Goal: Navigation & Orientation: Find specific page/section

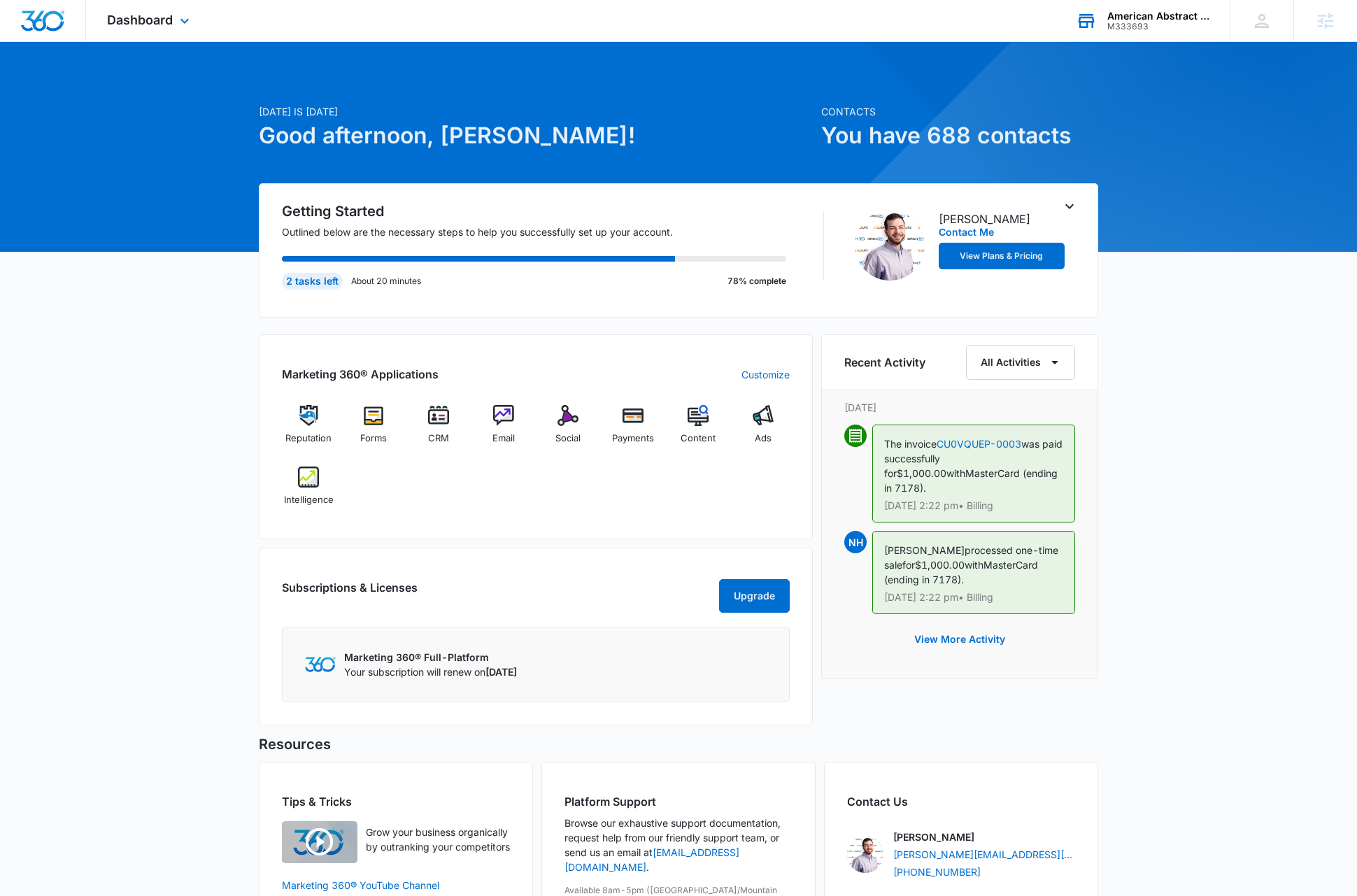
click at [1163, 23] on div "M333693" at bounding box center [1159, 27] width 102 height 10
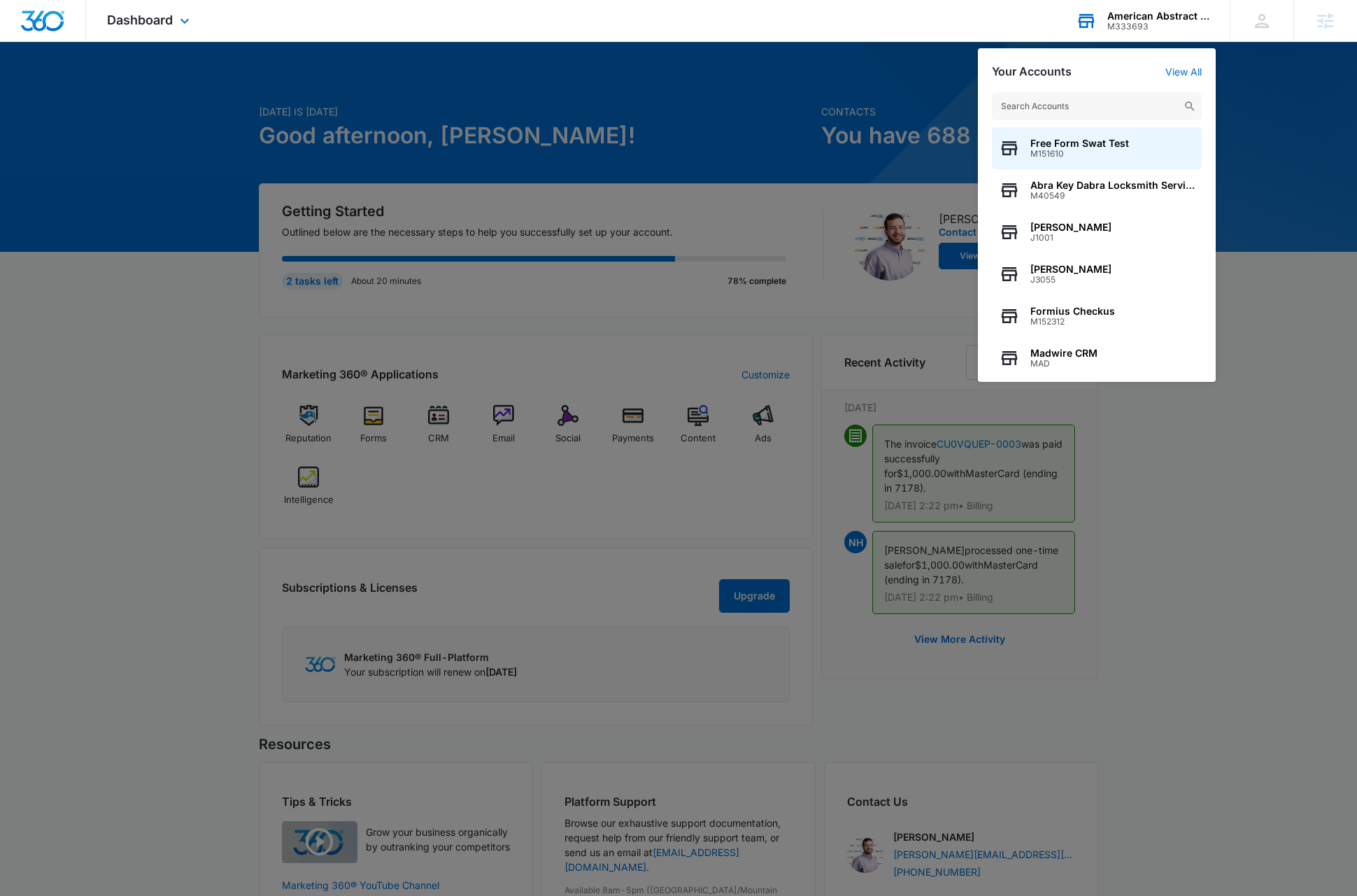
click at [1108, 108] on input "text" at bounding box center [1097, 106] width 210 height 28
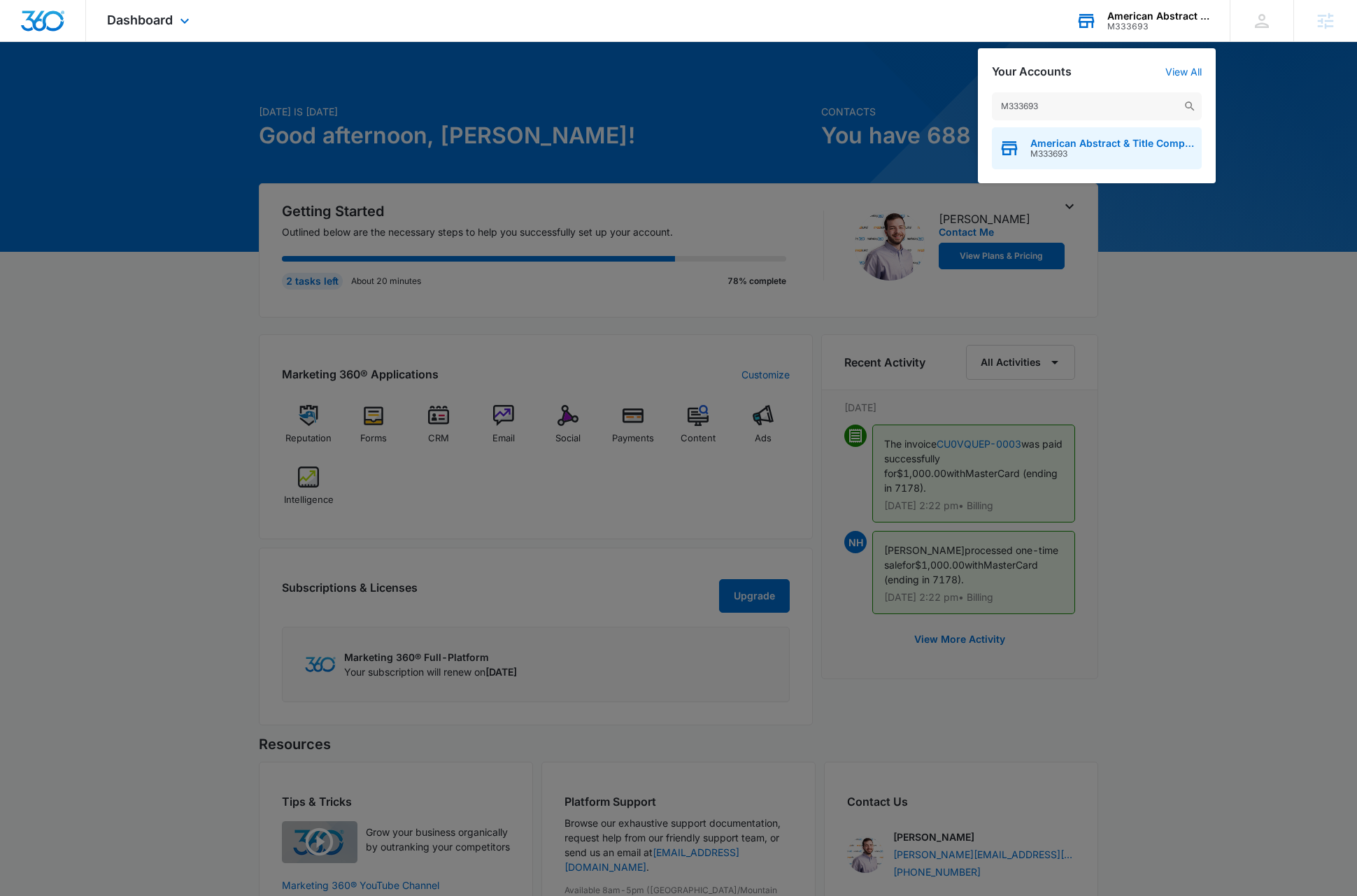
type input "M333693"
click at [1095, 157] on span "M333693" at bounding box center [1113, 154] width 165 height 10
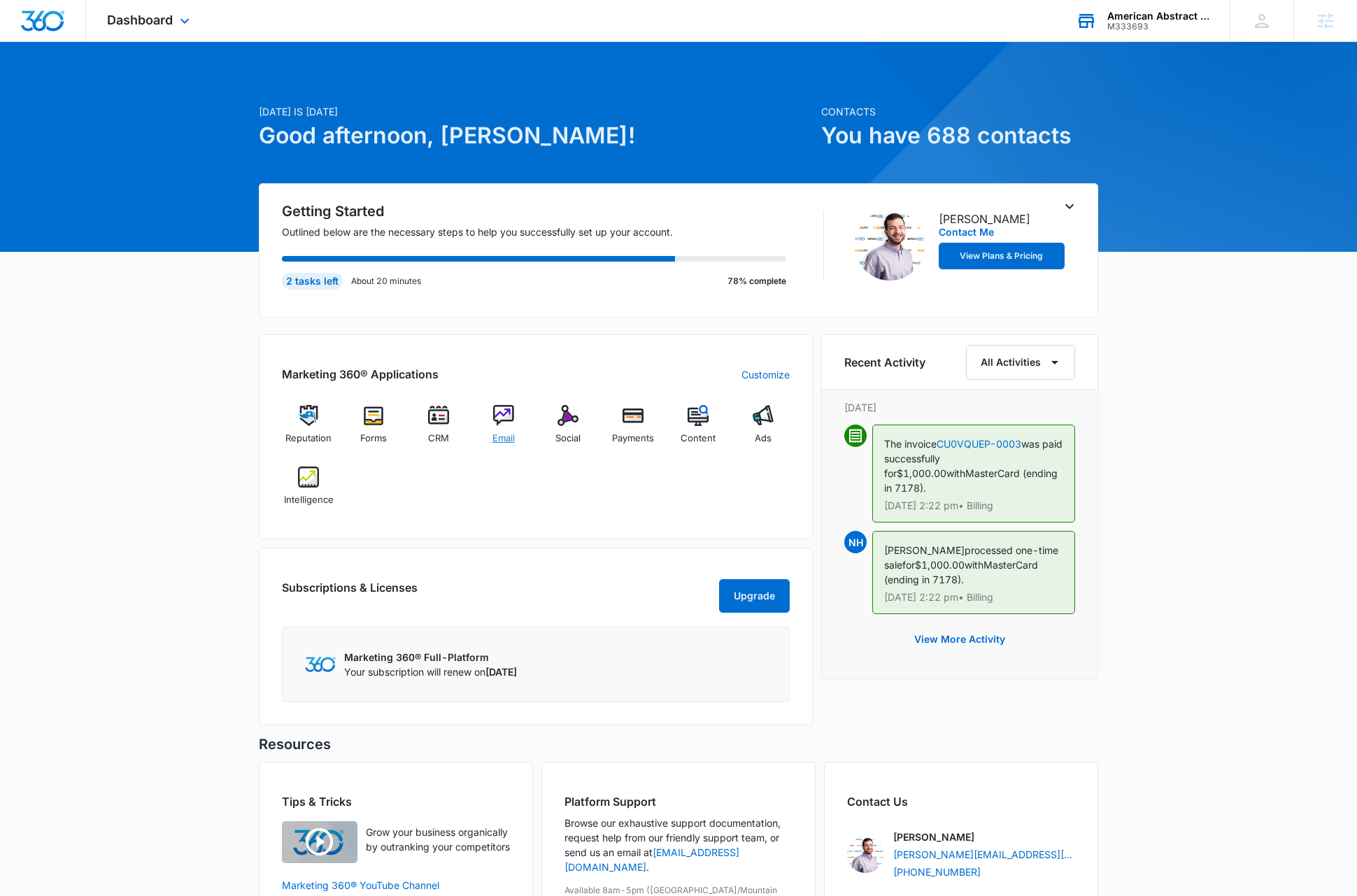
click at [503, 415] on img at bounding box center [503, 415] width 21 height 21
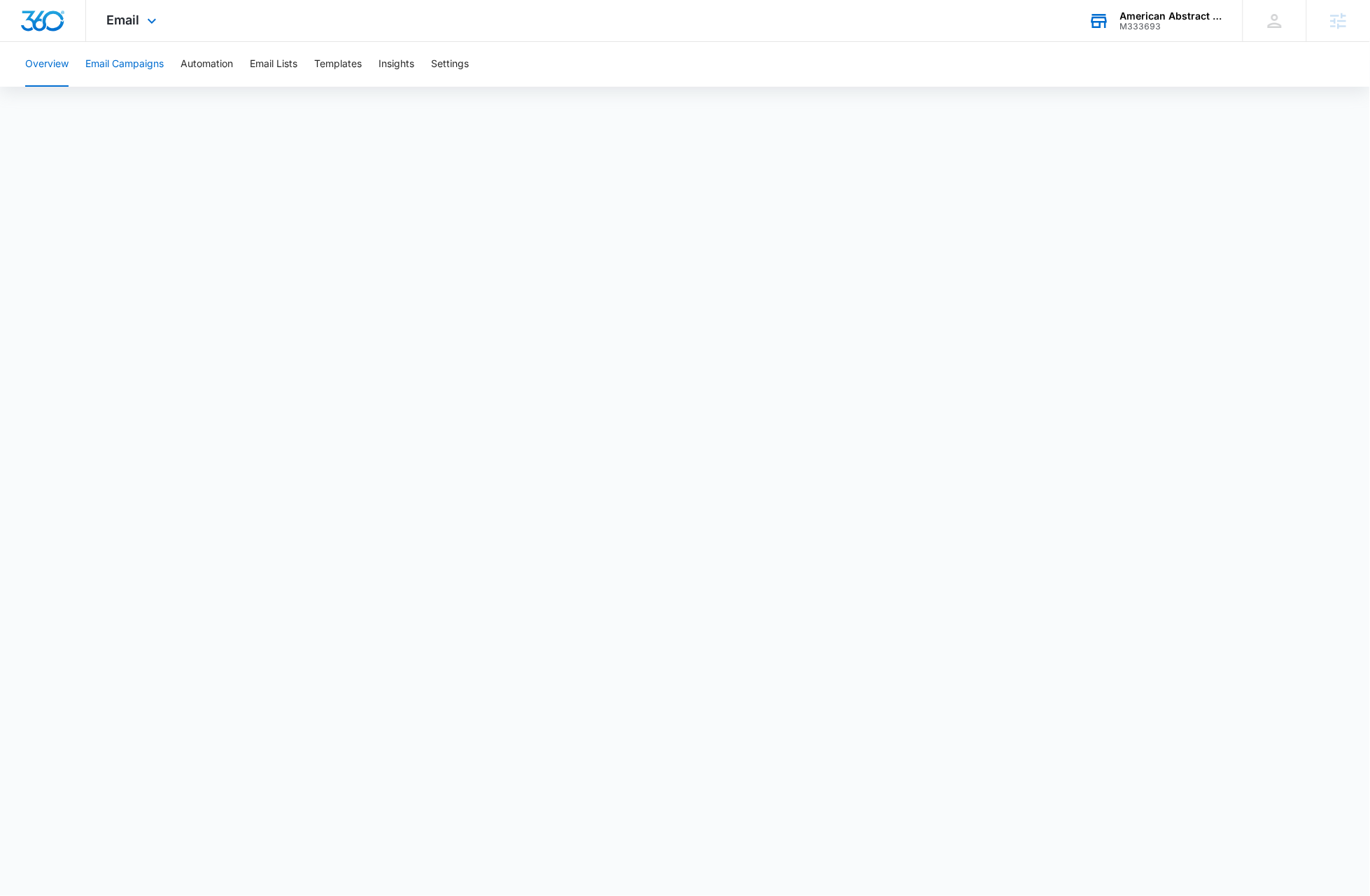
click at [152, 60] on button "Email Campaigns" at bounding box center [124, 64] width 78 height 45
click at [342, 63] on button "Templates" at bounding box center [338, 64] width 47 height 45
click at [148, 62] on button "Email Campaigns" at bounding box center [124, 64] width 78 height 45
click at [132, 62] on button "Email Campaigns" at bounding box center [124, 64] width 78 height 45
click at [58, 65] on button "Overview" at bounding box center [47, 64] width 43 height 45
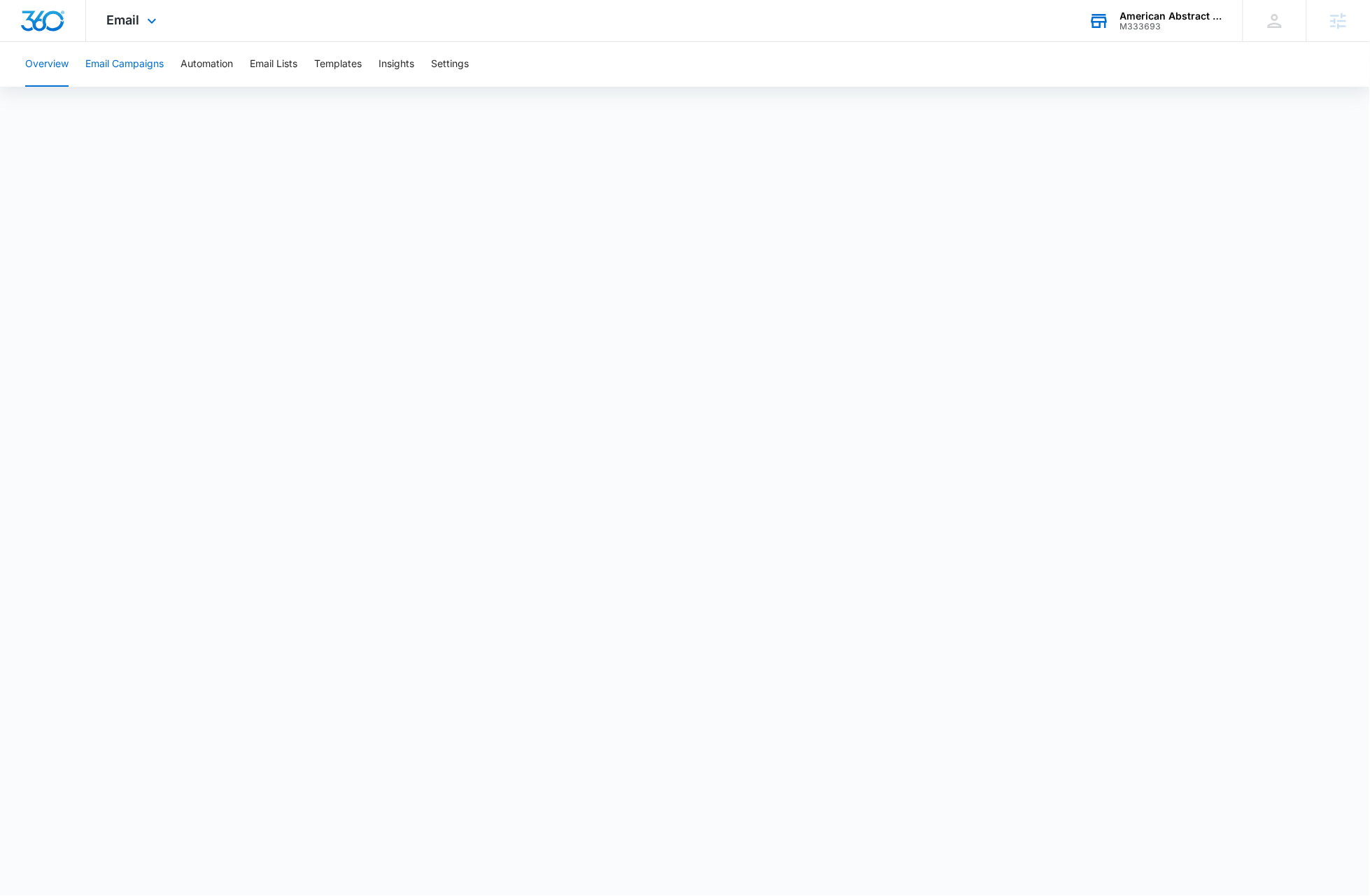
click at [144, 62] on button "Email Campaigns" at bounding box center [124, 64] width 78 height 45
click at [144, 64] on button "Email Campaigns" at bounding box center [124, 64] width 78 height 45
click at [213, 63] on button "Automation" at bounding box center [206, 64] width 52 height 45
click at [144, 65] on button "Email Campaigns" at bounding box center [124, 64] width 78 height 45
click at [129, 65] on button "Email Campaigns" at bounding box center [124, 64] width 78 height 45
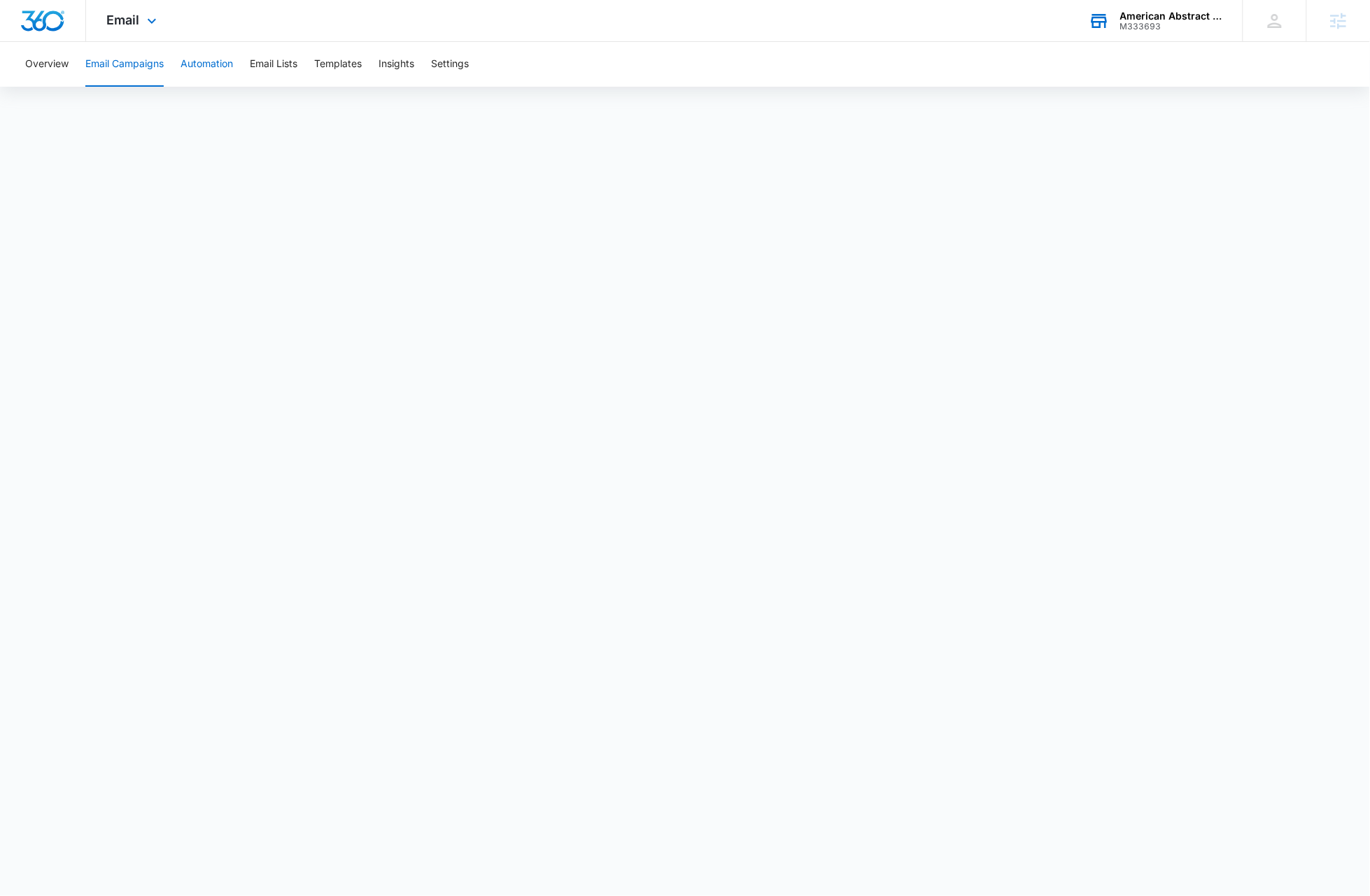
click at [208, 63] on button "Automation" at bounding box center [206, 64] width 52 height 45
click at [144, 65] on button "Email Campaigns" at bounding box center [124, 64] width 78 height 45
click at [345, 65] on button "Templates" at bounding box center [338, 64] width 47 height 45
click at [123, 60] on button "Email Campaigns" at bounding box center [124, 64] width 78 height 45
click at [134, 20] on span "Email" at bounding box center [124, 20] width 33 height 14
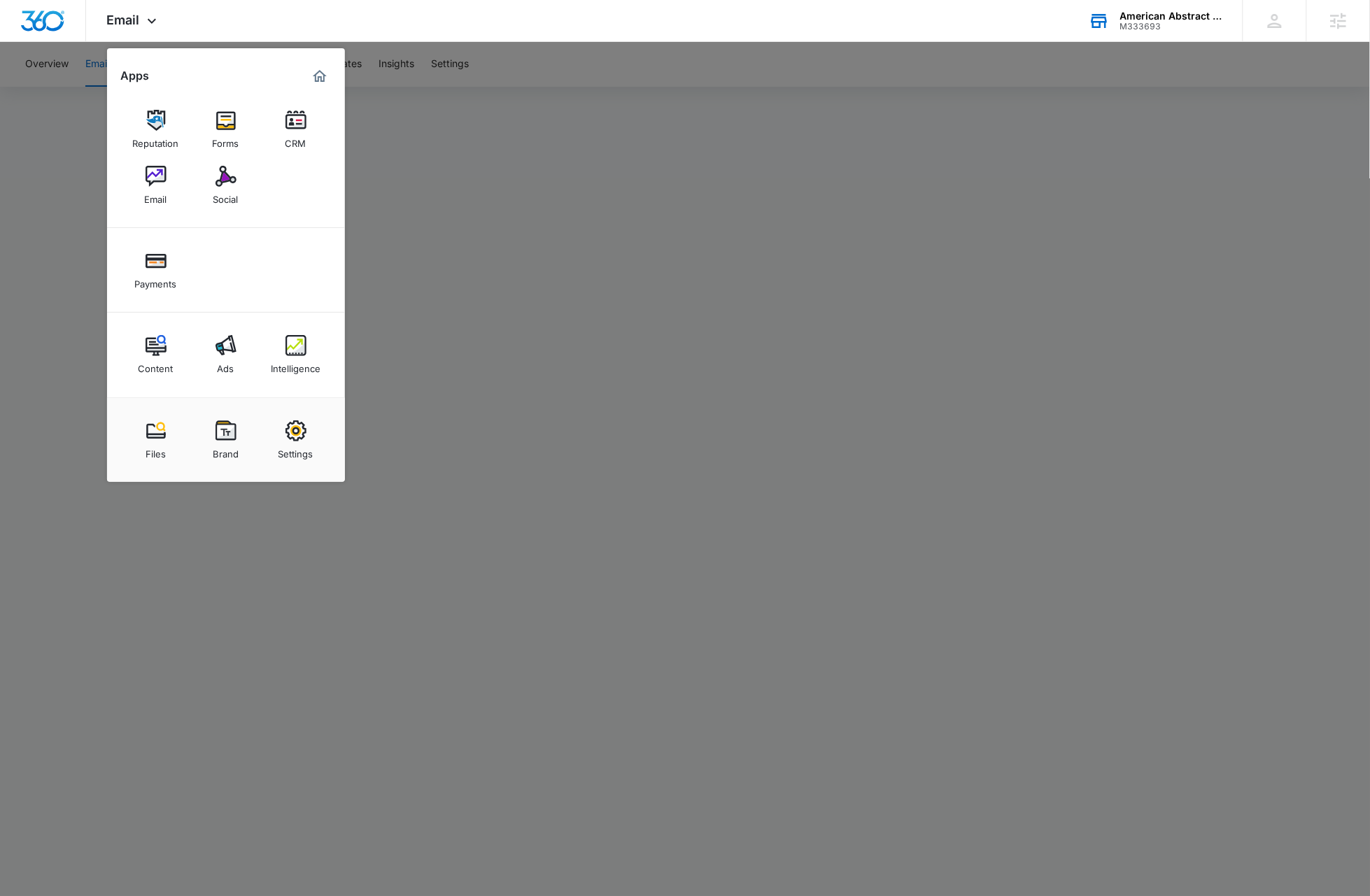
click at [62, 264] on div at bounding box center [685, 448] width 1370 height 896
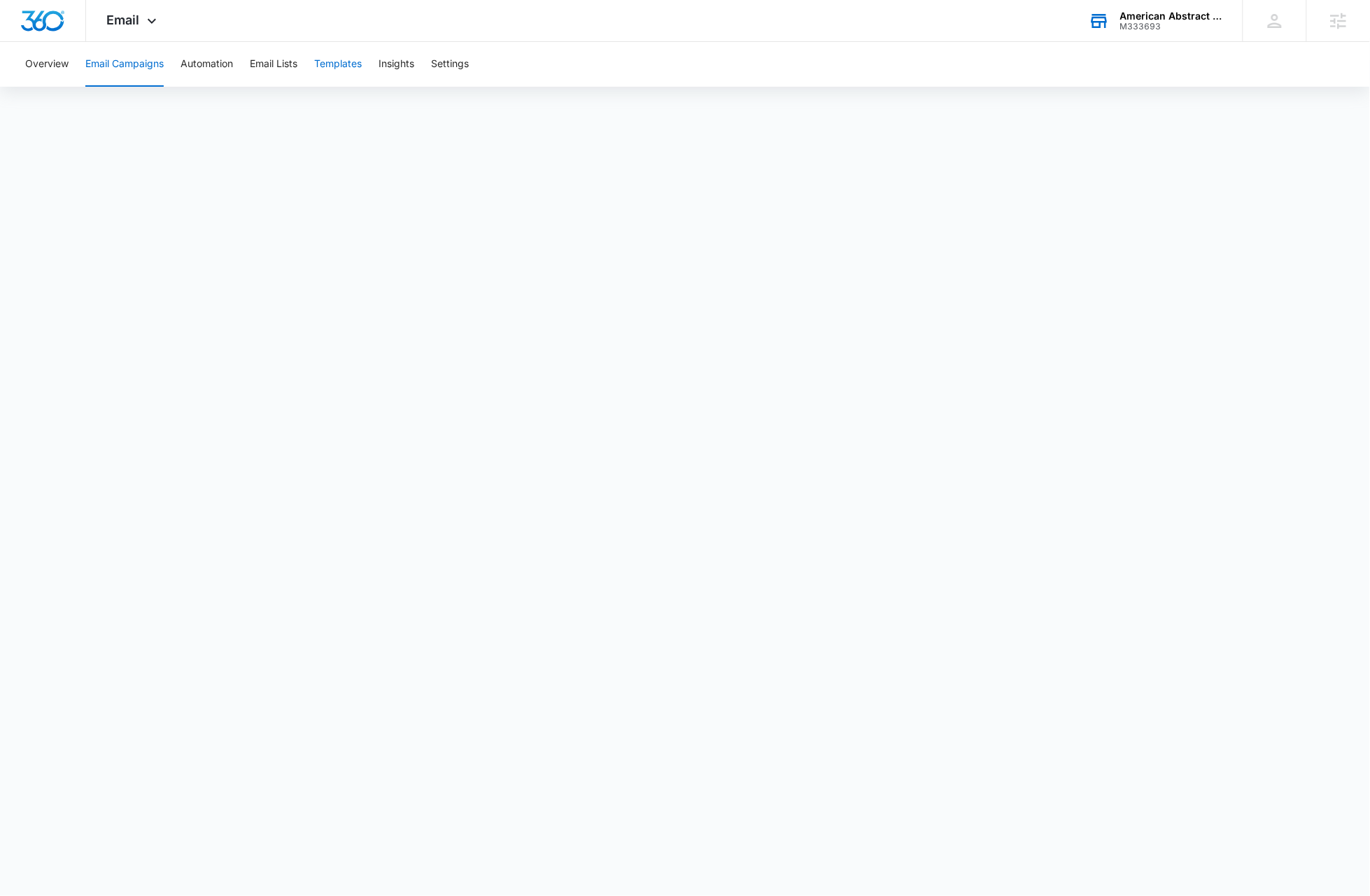
click at [334, 66] on button "Templates" at bounding box center [338, 64] width 47 height 45
click at [46, 28] on img "Dashboard" at bounding box center [42, 21] width 45 height 21
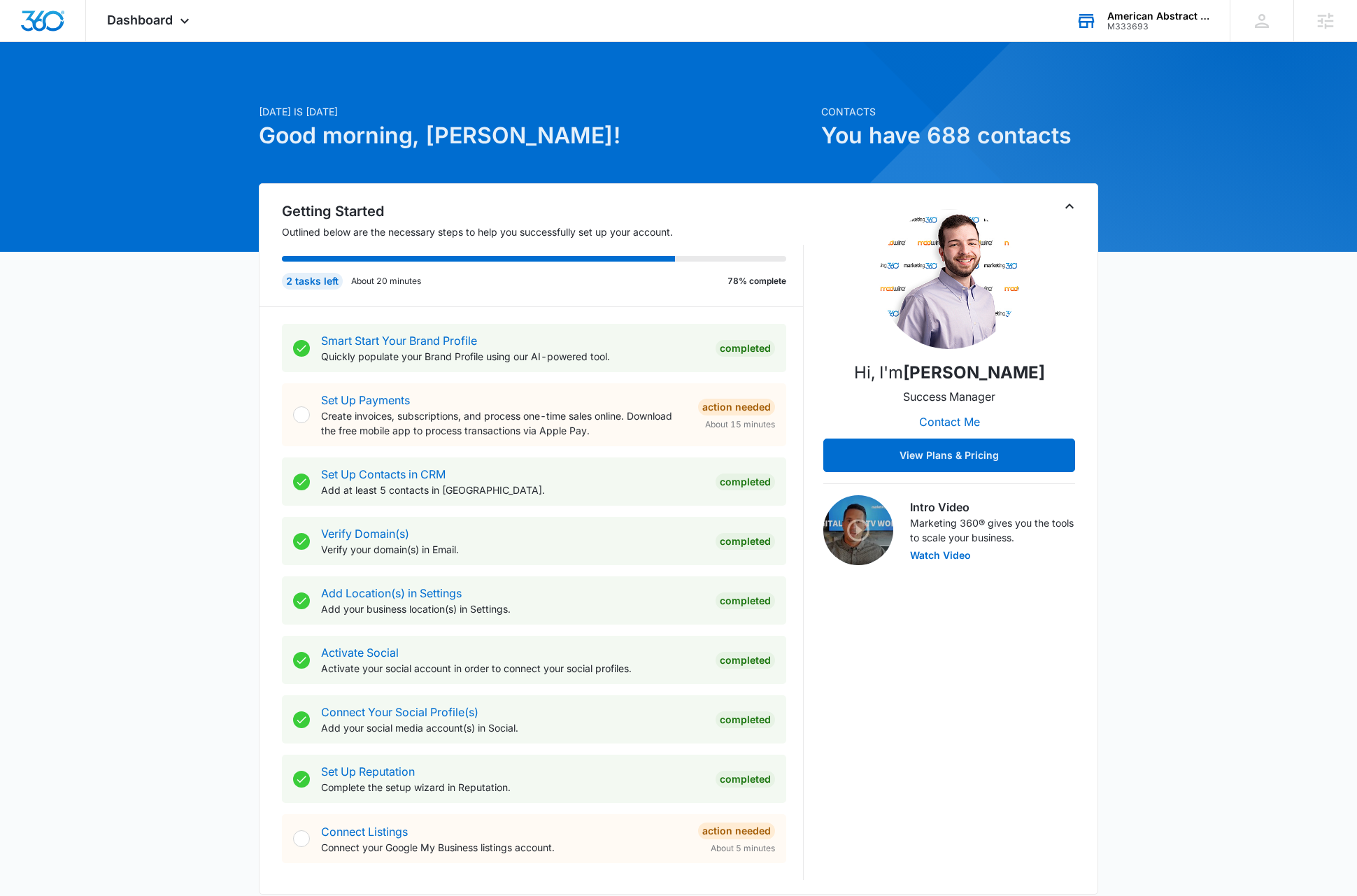
click at [1200, 424] on div "[DATE] is [DATE] Good morning, [PERSON_NAME]! Contacts You have 688 contacts Ge…" at bounding box center [678, 814] width 1357 height 1510
